Goal: Task Accomplishment & Management: Complete application form

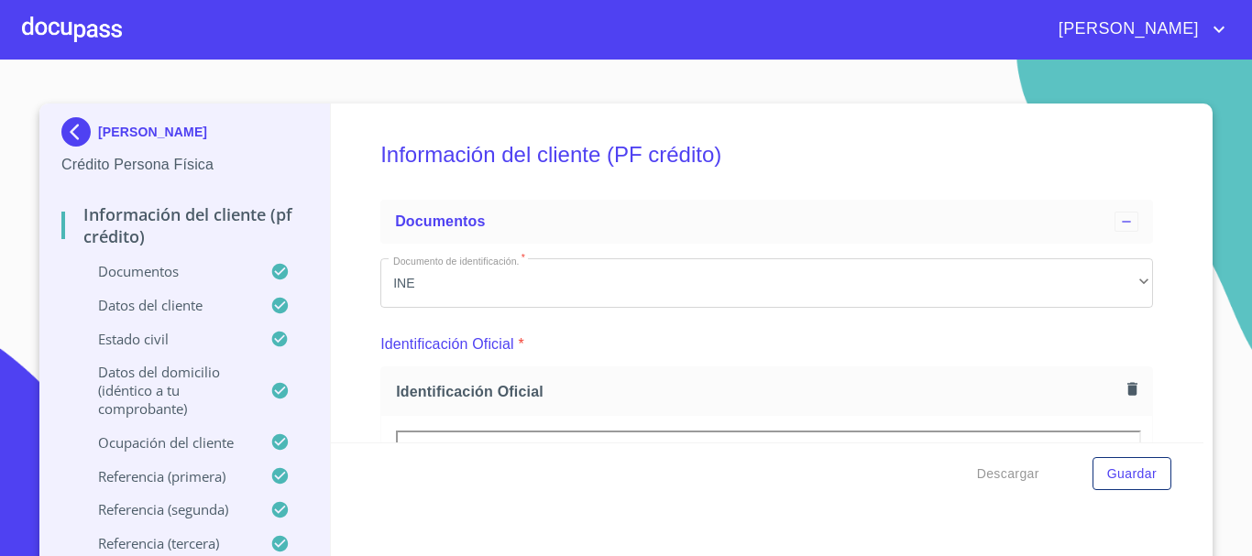
click at [62, 139] on img at bounding box center [79, 131] width 37 height 29
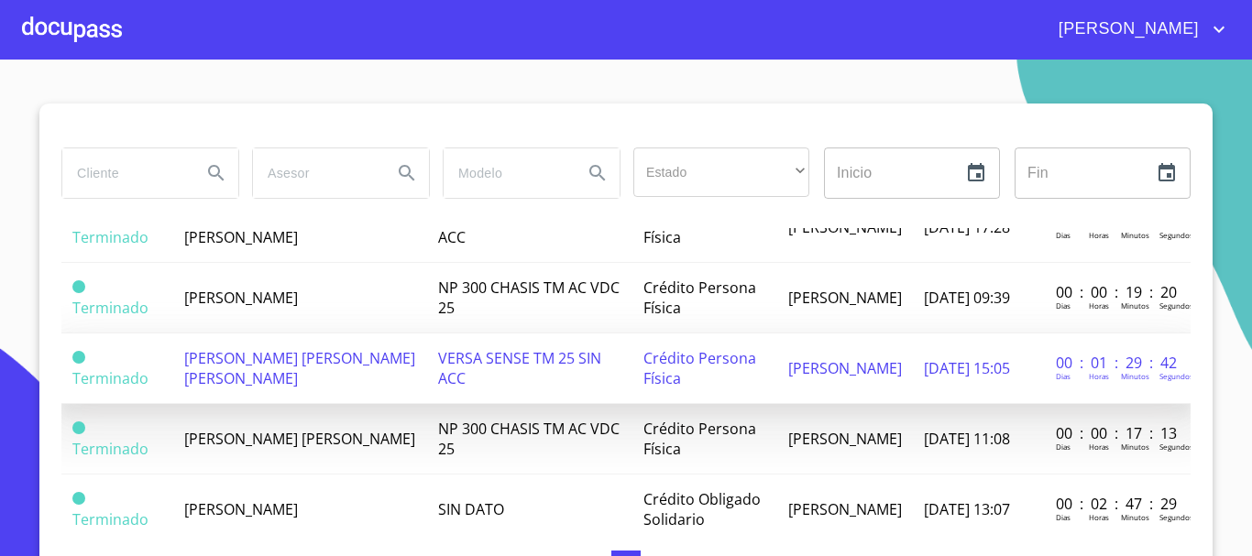
scroll to position [275, 0]
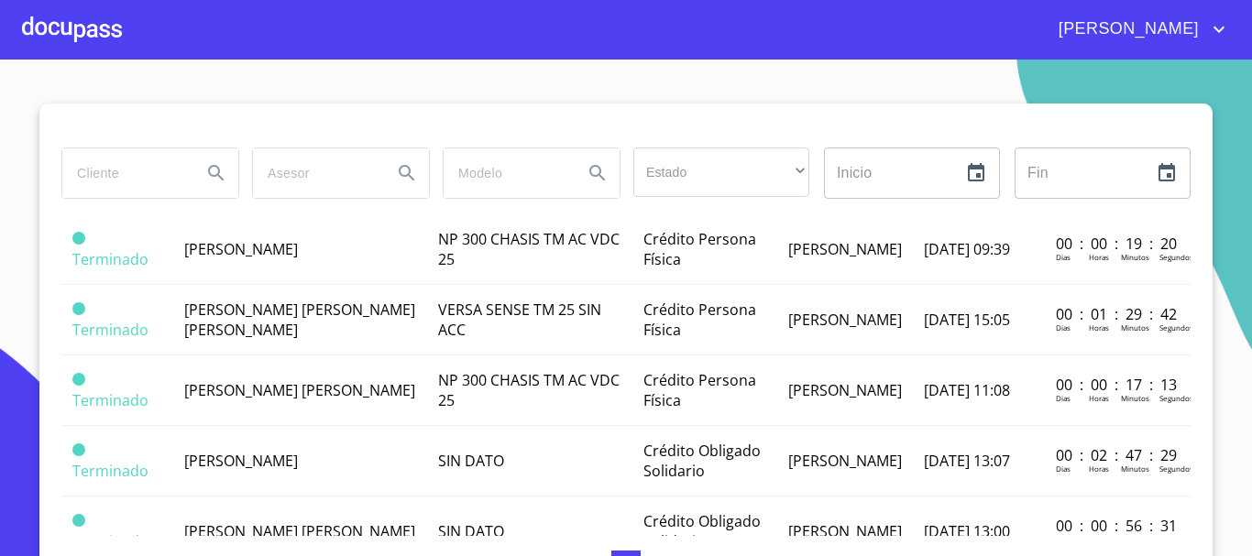
click at [87, 38] on div at bounding box center [72, 29] width 100 height 59
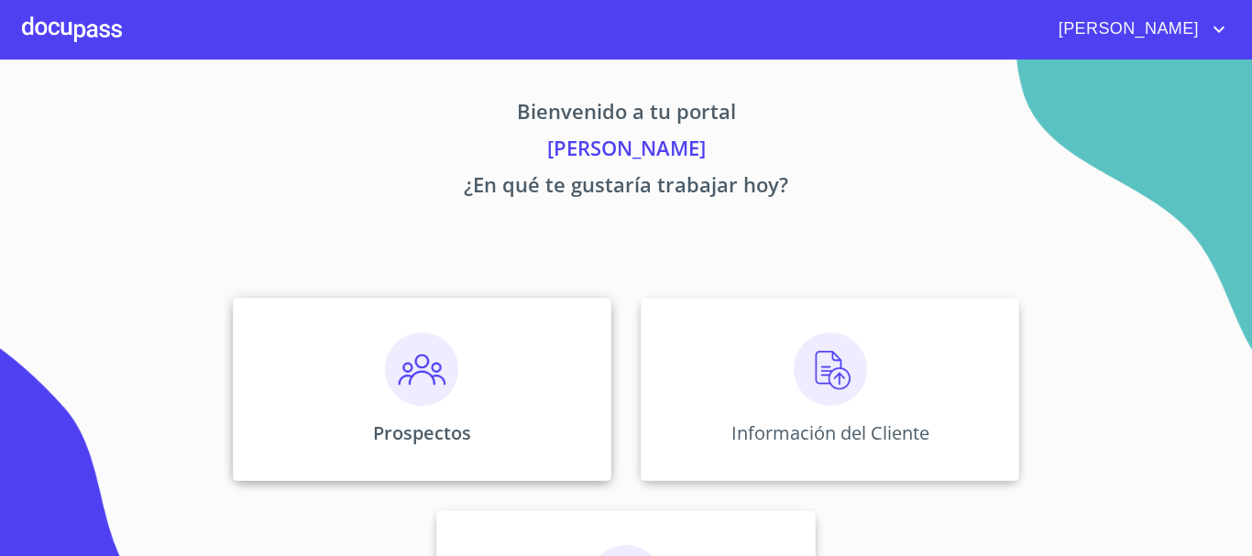
click at [471, 371] on div "Prospectos" at bounding box center [422, 389] width 379 height 183
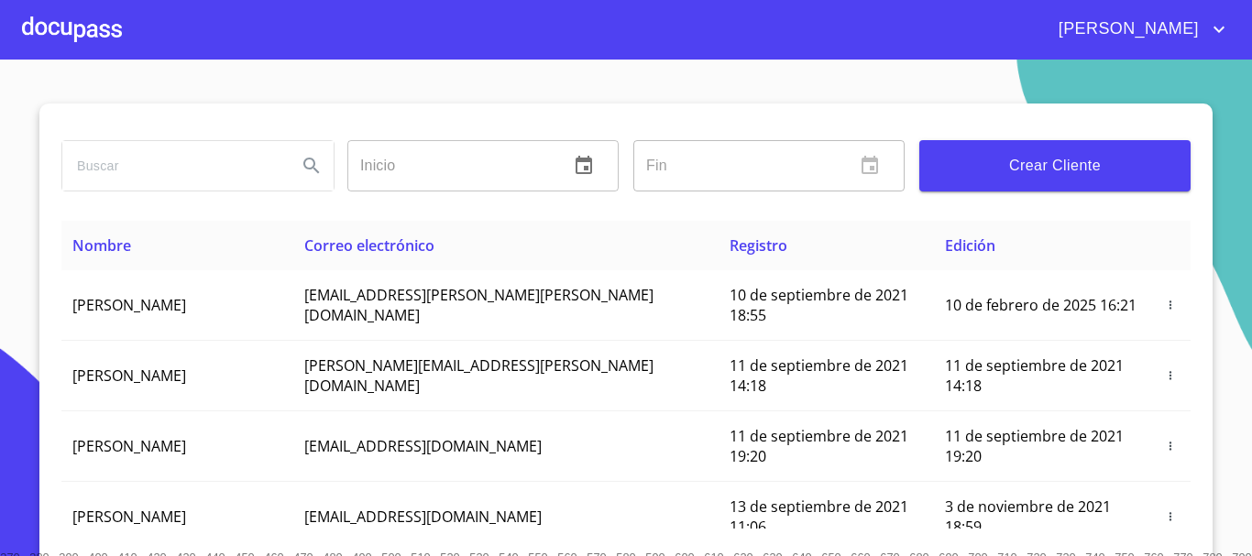
click at [236, 183] on input "search" at bounding box center [172, 165] width 220 height 49
type input "[PERSON_NAME]"
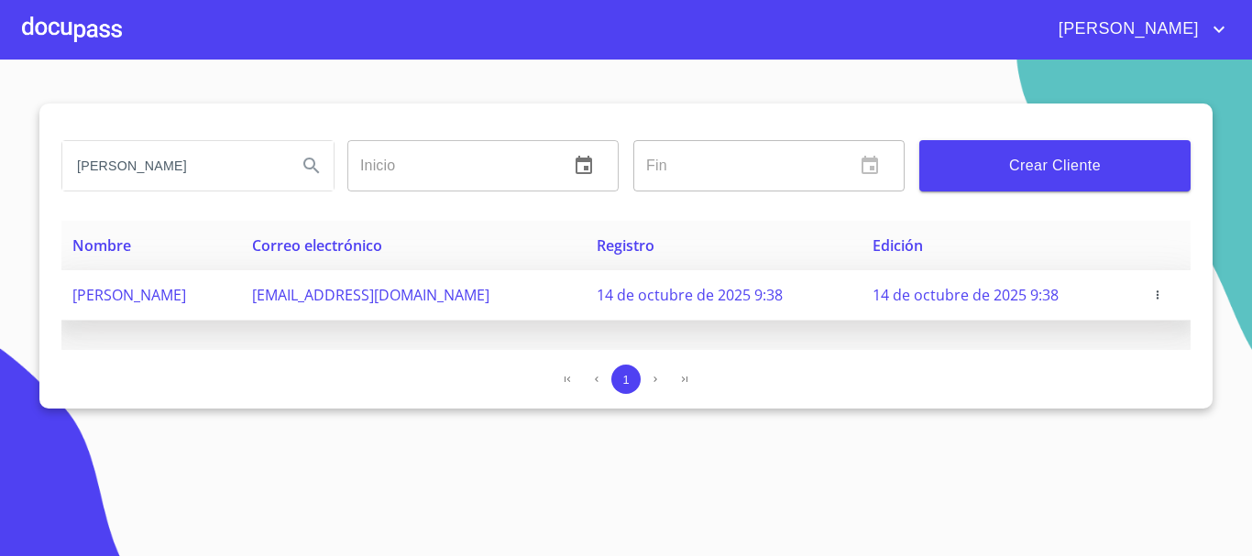
click at [1158, 293] on icon "button" at bounding box center [1157, 295] width 13 height 13
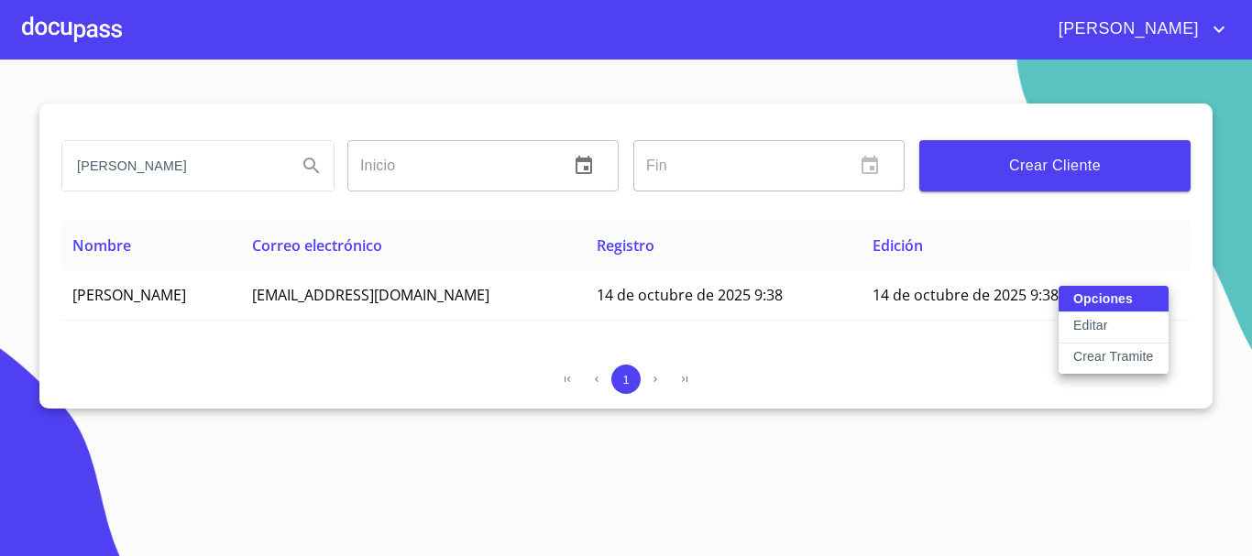
click at [1118, 353] on p "Crear Tramite" at bounding box center [1113, 356] width 81 height 18
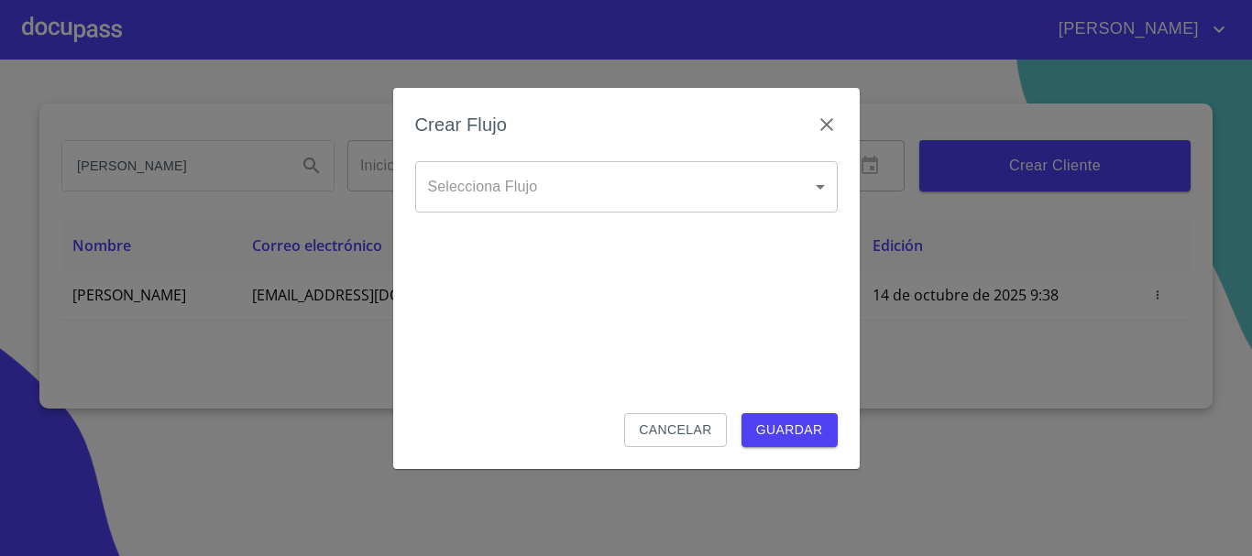
click at [649, 204] on body "[PERSON_NAME] [PERSON_NAME] Inicio ​ Fin ​ Crear Cliente Nombre Correo electrón…" at bounding box center [626, 278] width 1252 height 556
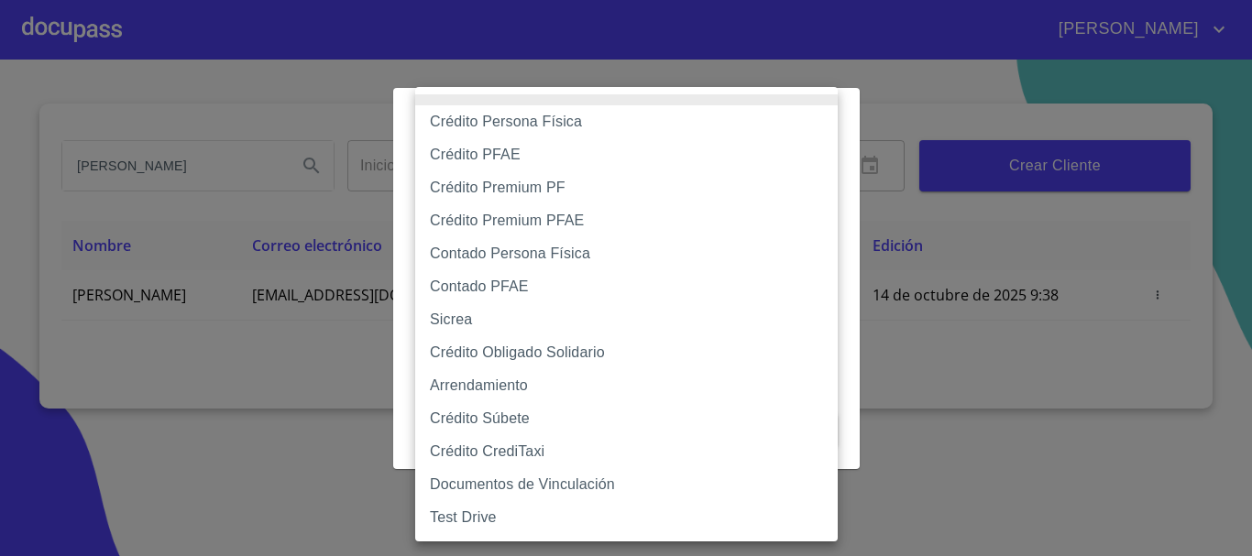
click at [557, 354] on li "Crédito Obligado Solidario" at bounding box center [626, 352] width 422 height 33
type input "61725509ab5355fc594ad23b"
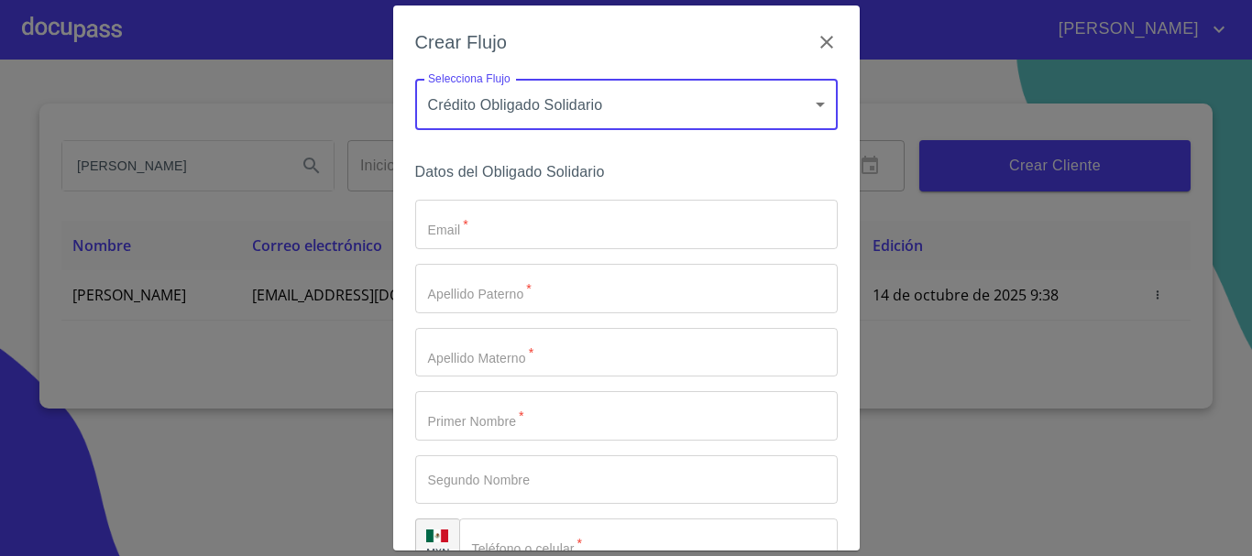
click at [472, 247] on input "Email   *" at bounding box center [626, 224] width 422 height 49
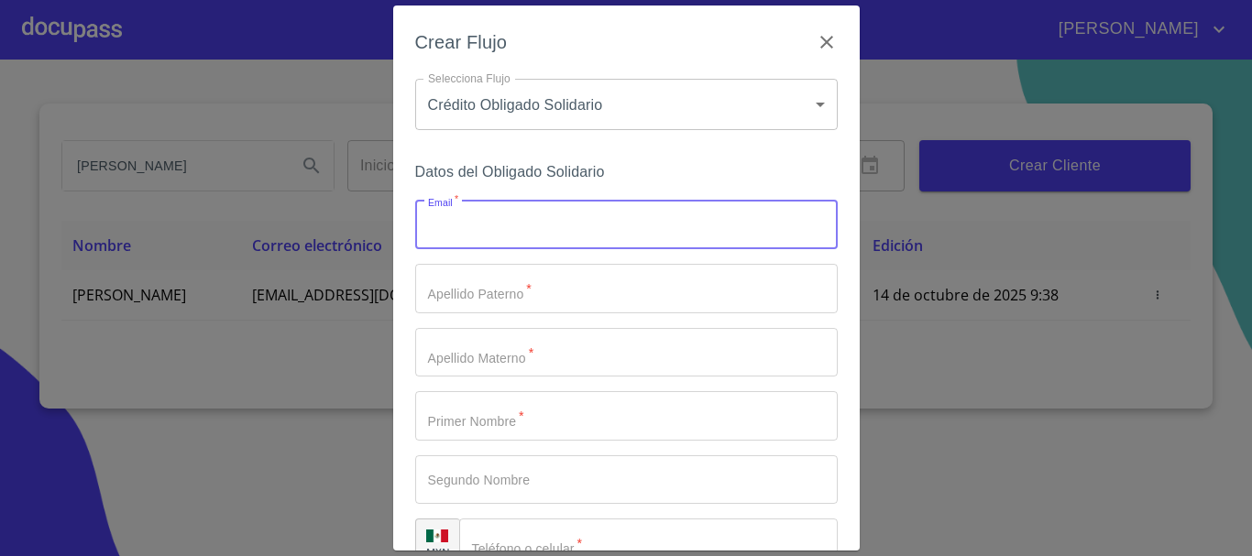
click at [517, 241] on input "Email   *" at bounding box center [626, 224] width 422 height 49
type input "A"
type input "[PERSON_NAME][EMAIL_ADDRESS][DOMAIN_NAME]"
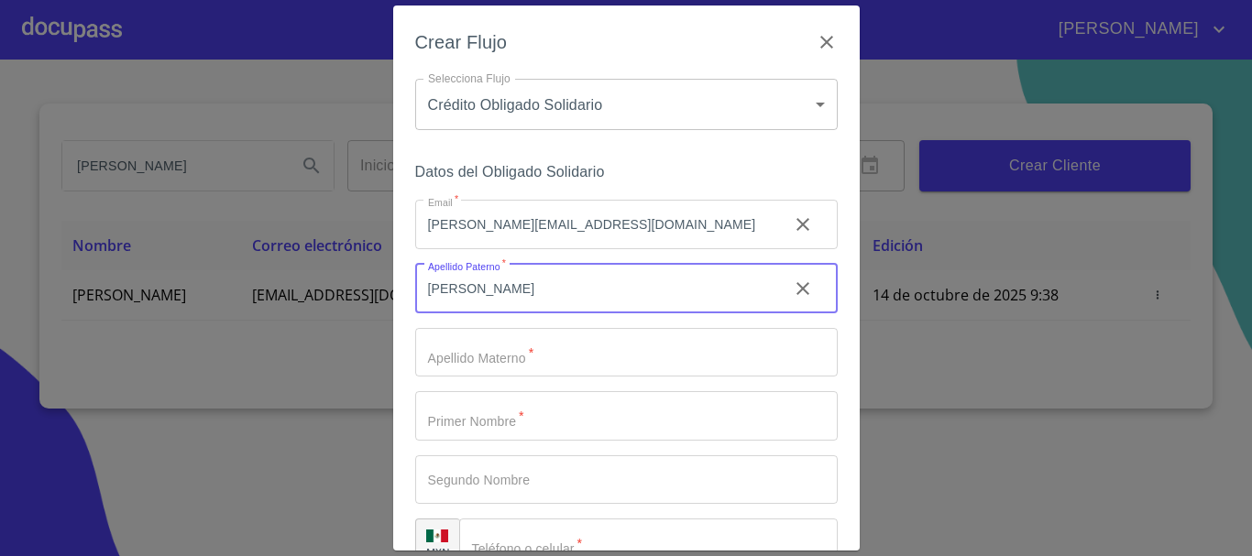
type input "[PERSON_NAME]"
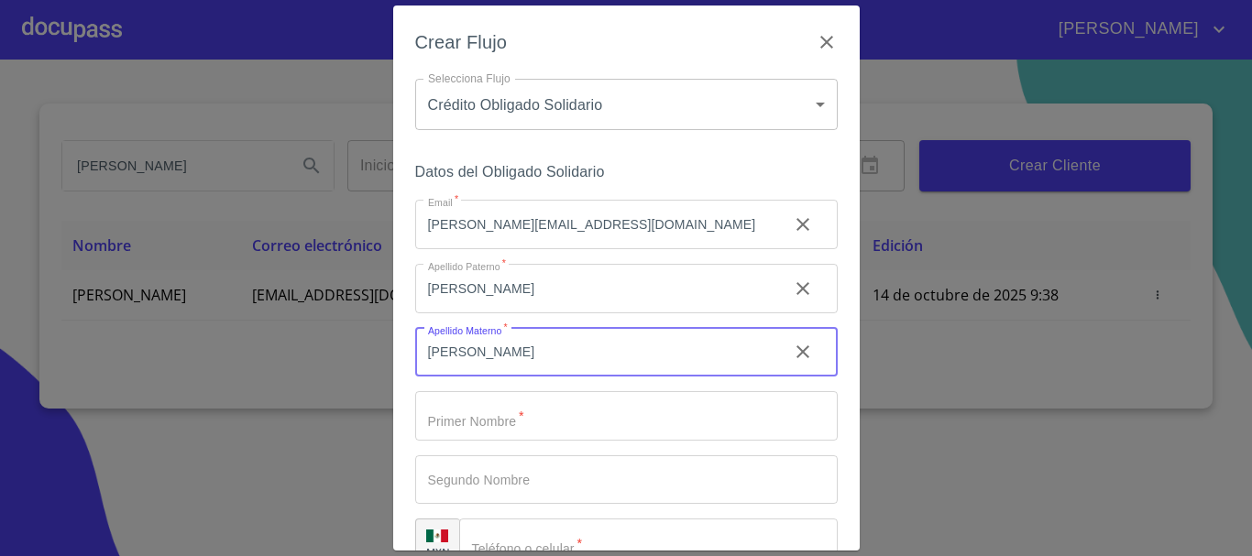
type input "[PERSON_NAME]"
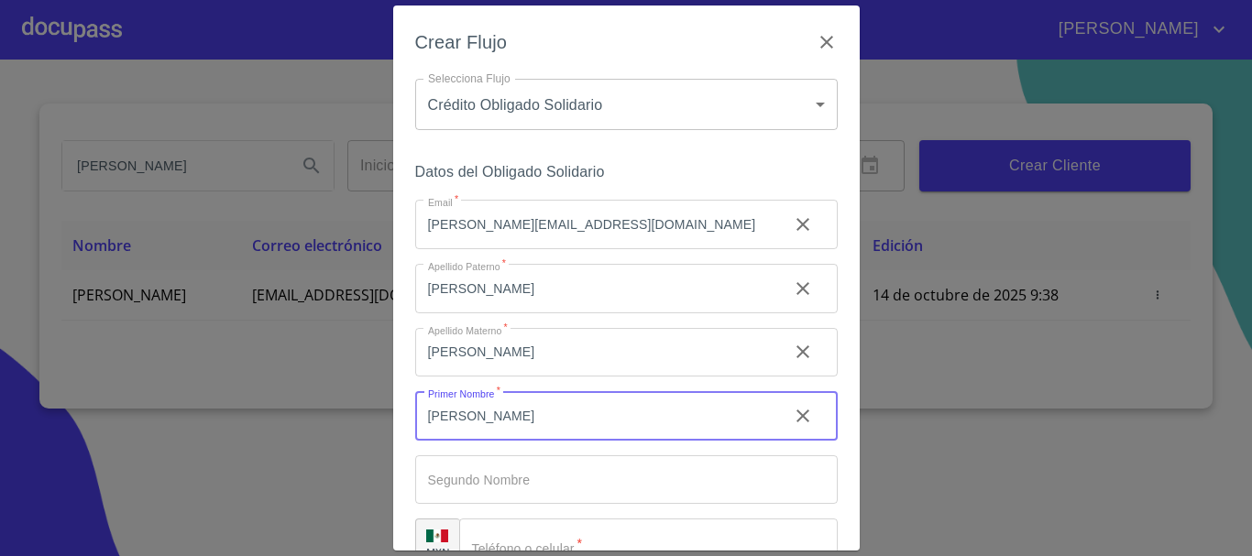
type input "[PERSON_NAME]"
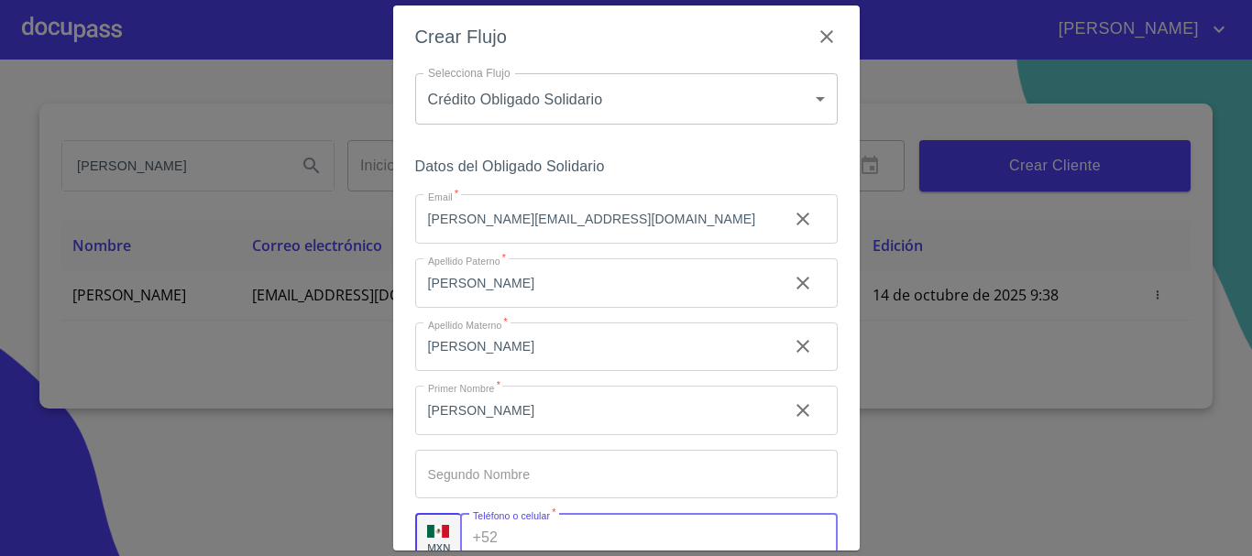
scroll to position [117, 0]
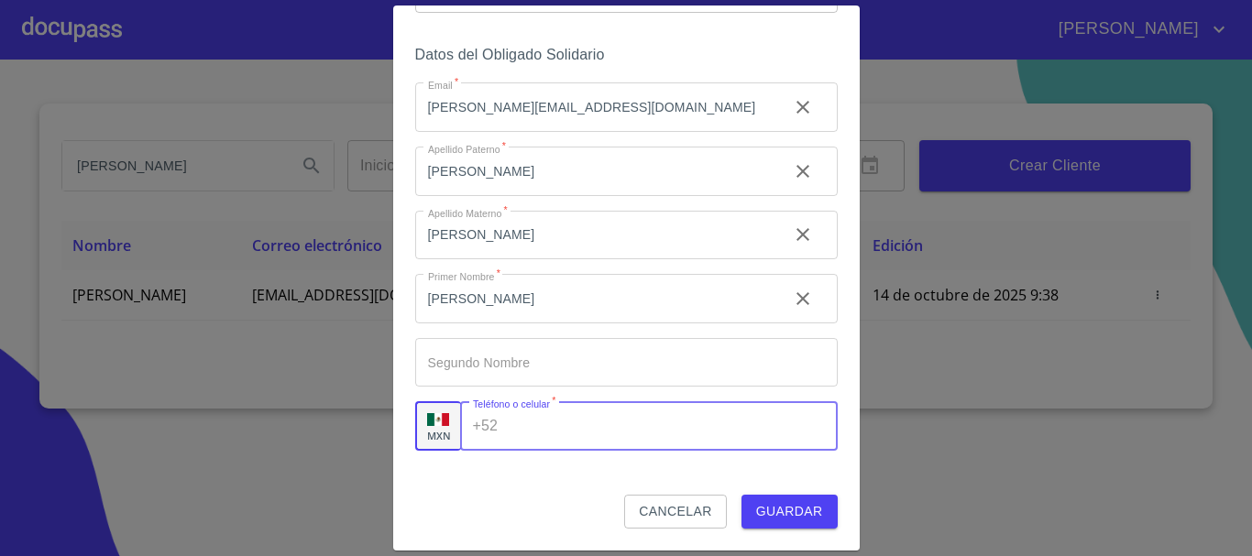
click at [456, 117] on input "[PERSON_NAME][EMAIL_ADDRESS][DOMAIN_NAME]" at bounding box center [594, 106] width 358 height 49
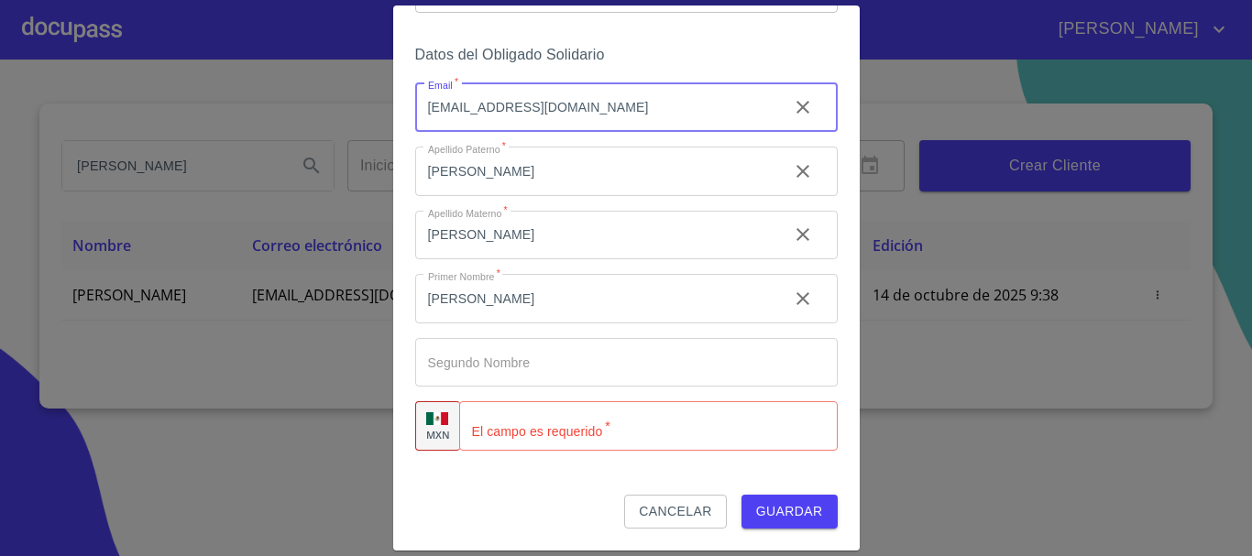
drag, startPoint x: 621, startPoint y: 113, endPoint x: 295, endPoint y: 113, distance: 326.3
click at [295, 113] on div "Crear Flujo Selecciona Flujo Crédito Obligado Solidario 61725509ab5355fc594ad23…" at bounding box center [626, 278] width 1252 height 556
type input "[EMAIL_ADDRESS][DOMAIN_NAME]"
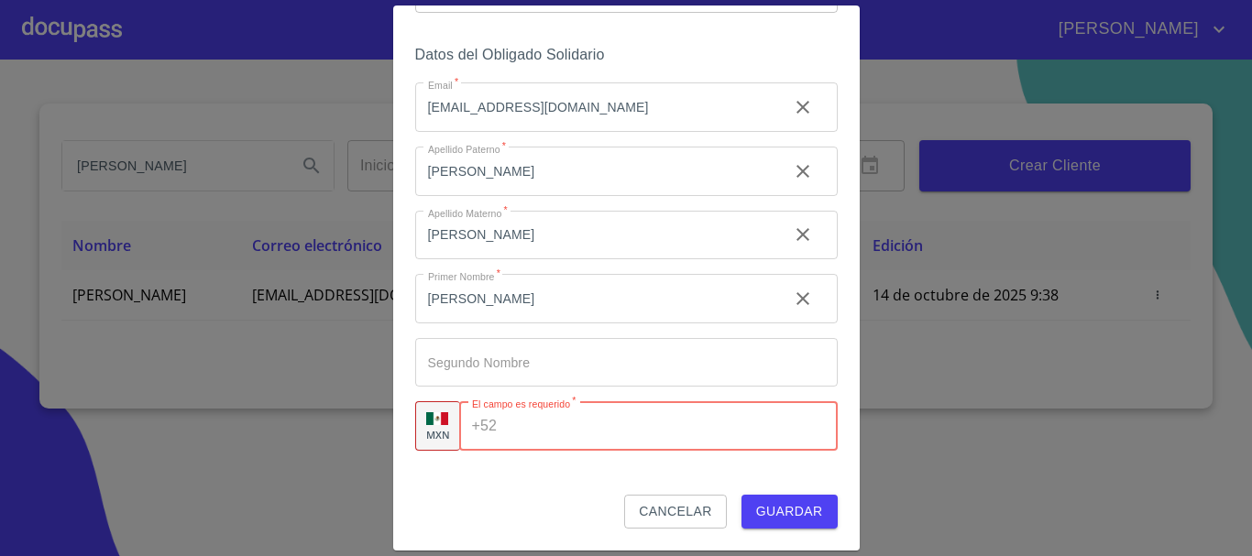
click at [575, 440] on input "Email   *" at bounding box center [670, 425] width 333 height 49
type input "[PHONE_NUMBER]"
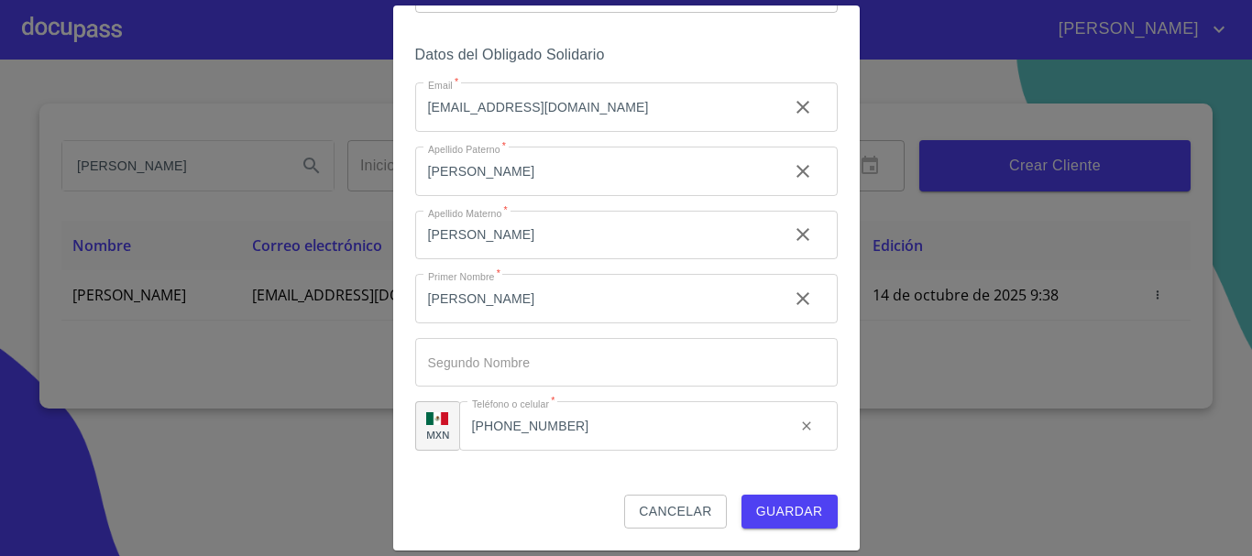
click at [774, 535] on div "Crear Flujo Selecciona Flujo Crédito Obligado Solidario 61725509ab5355fc594ad23…" at bounding box center [626, 277] width 466 height 544
click at [801, 517] on span "Guardar" at bounding box center [789, 511] width 67 height 23
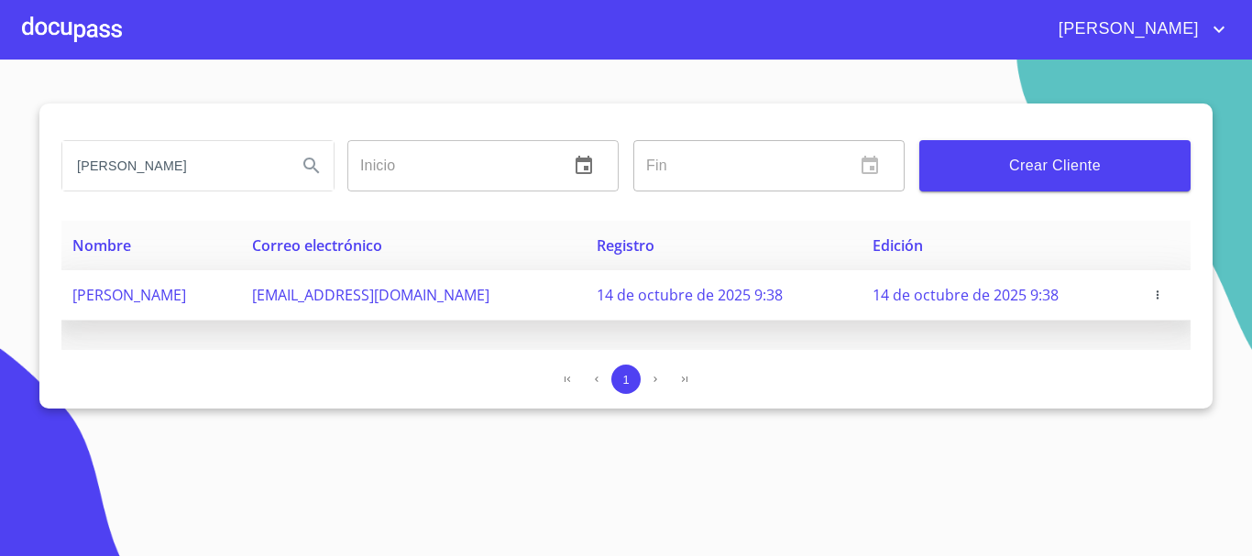
click at [1158, 296] on icon "button" at bounding box center [1157, 295] width 2 height 8
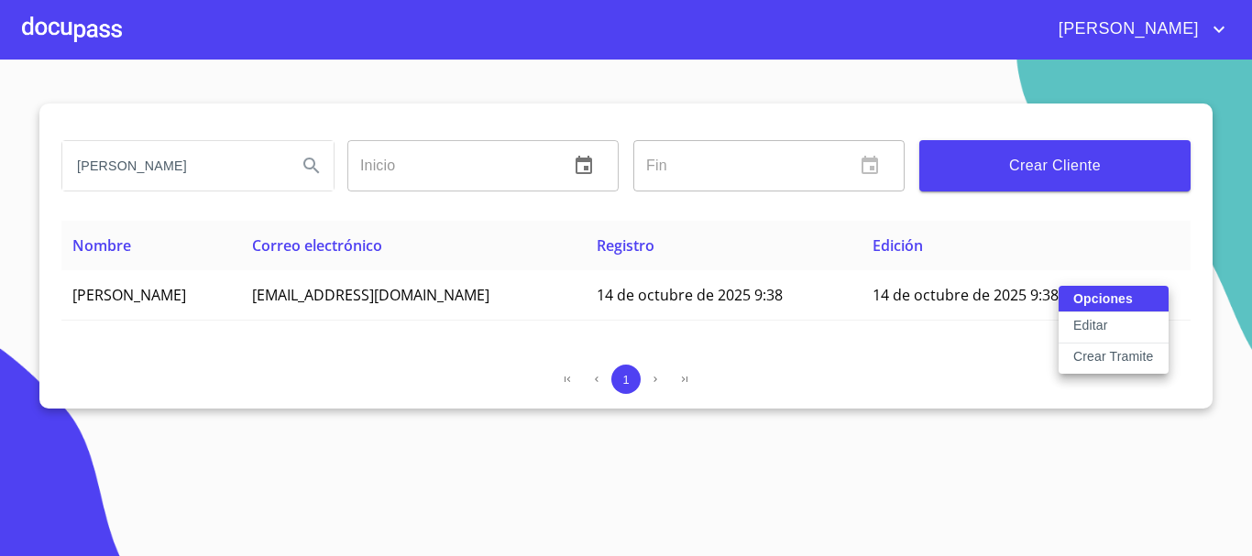
click at [78, 35] on div at bounding box center [626, 278] width 1252 height 556
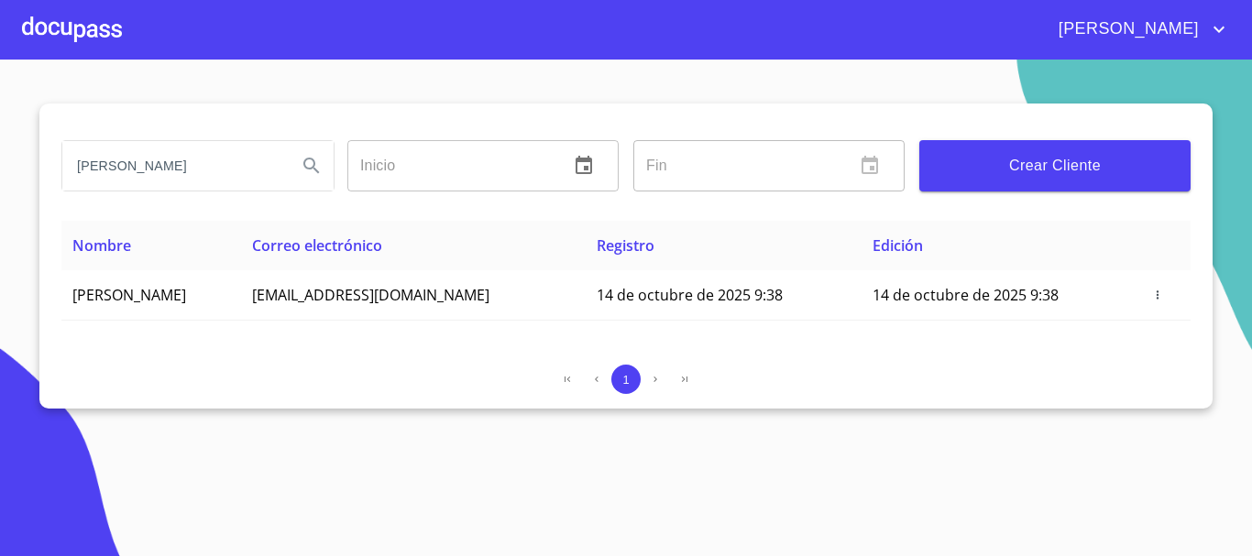
click at [99, 12] on div at bounding box center [72, 29] width 100 height 59
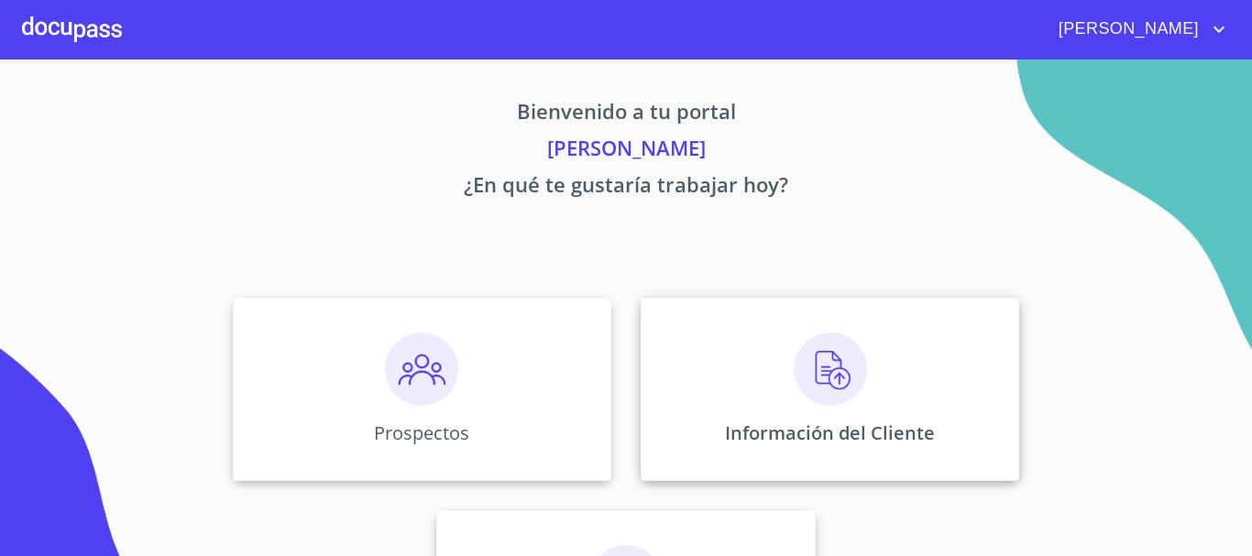
click at [805, 357] on img at bounding box center [830, 369] width 73 height 73
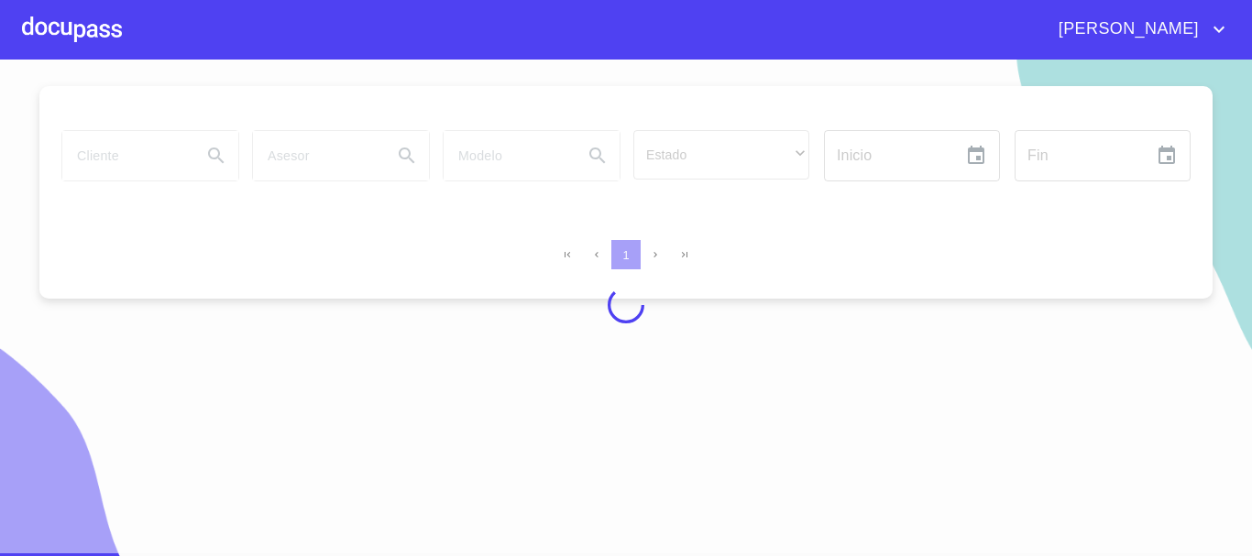
scroll to position [22, 0]
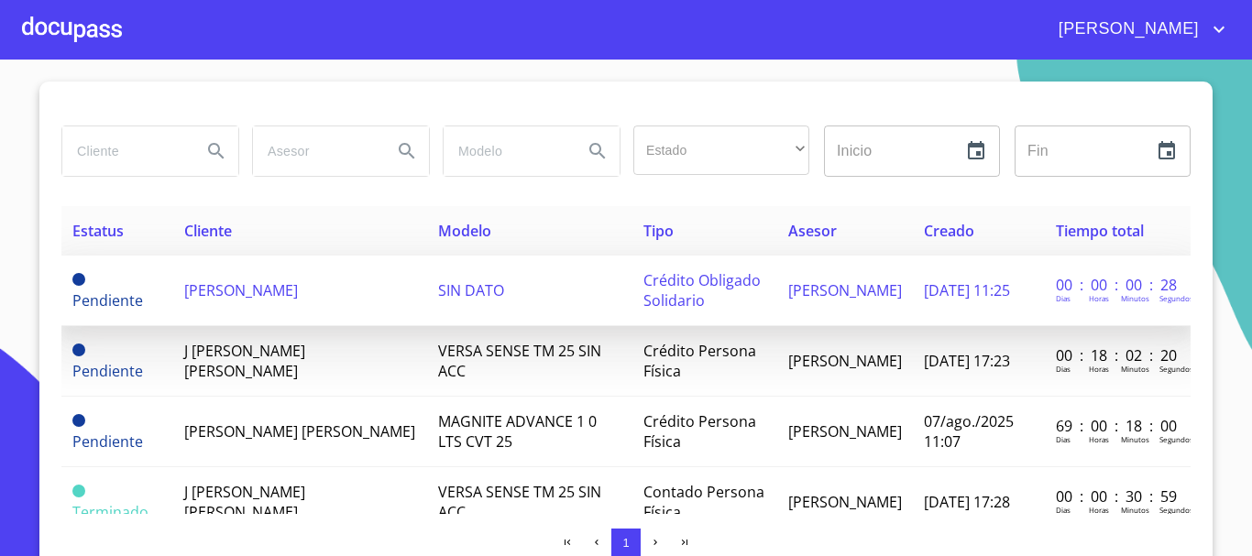
click at [268, 291] on span "[PERSON_NAME]" at bounding box center [241, 290] width 114 height 20
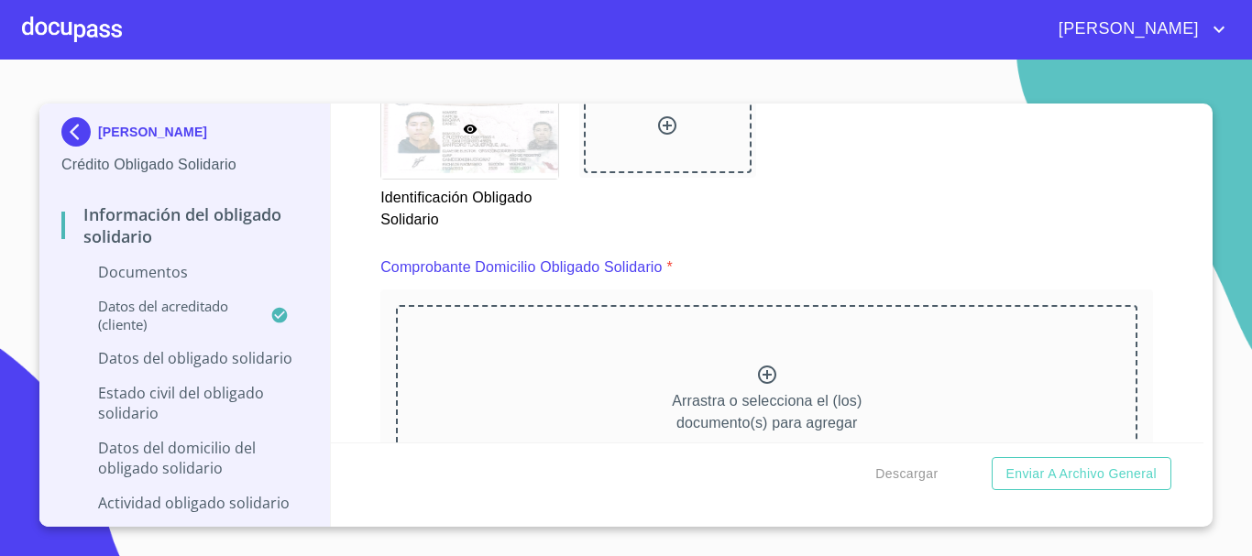
scroll to position [1008, 0]
